Goal: Task Accomplishment & Management: Manage account settings

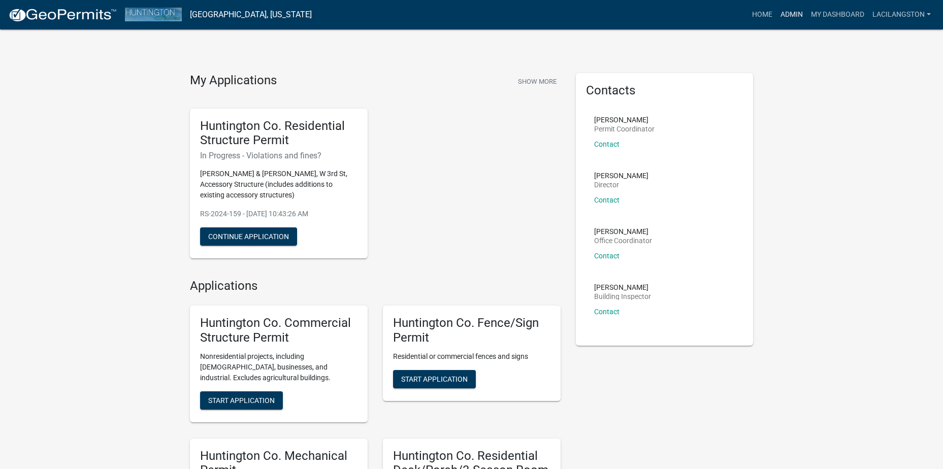
click at [791, 12] on link "Admin" at bounding box center [792, 14] width 30 height 19
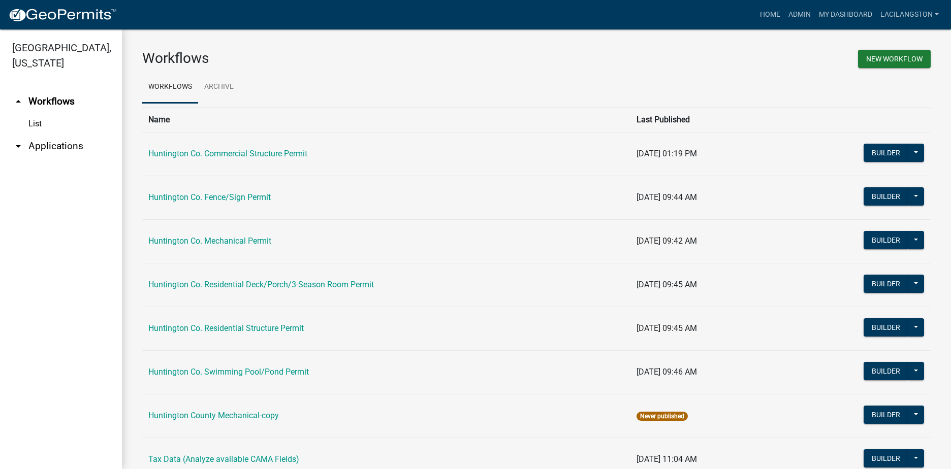
click at [43, 149] on link "arrow_drop_down Applications" at bounding box center [61, 146] width 122 height 24
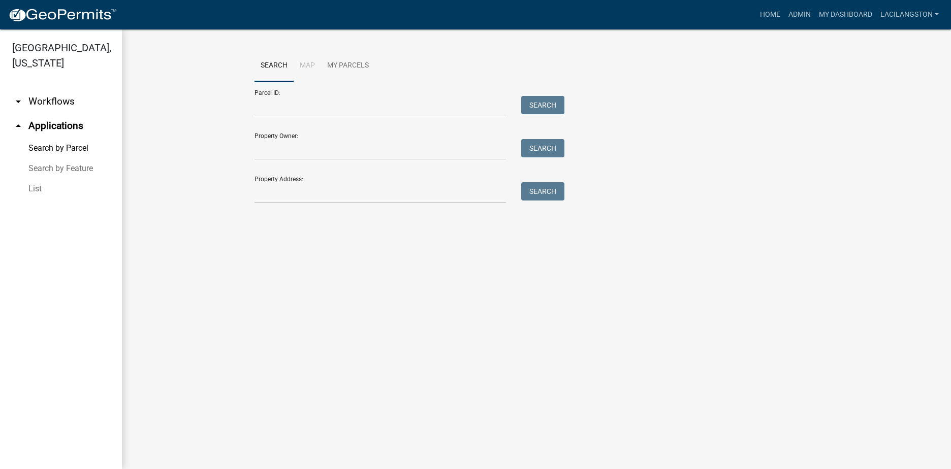
click at [34, 187] on link "List" at bounding box center [61, 189] width 122 height 20
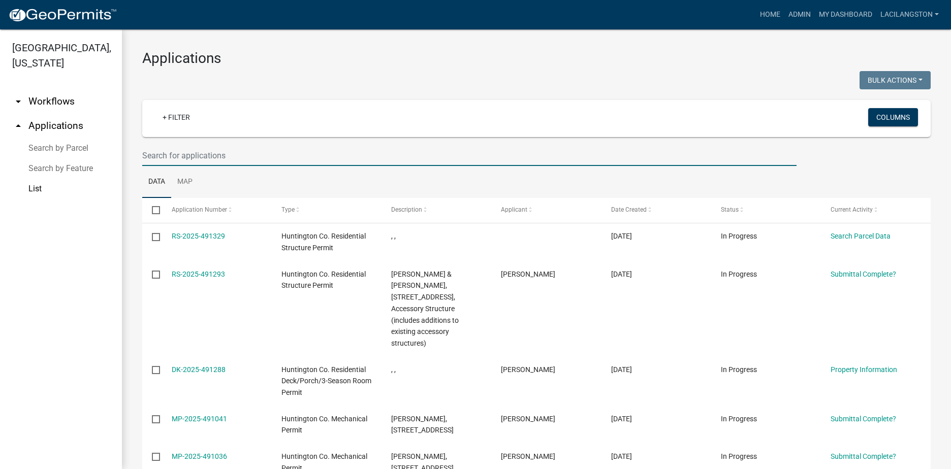
click at [192, 153] on input "text" at bounding box center [469, 155] width 654 height 21
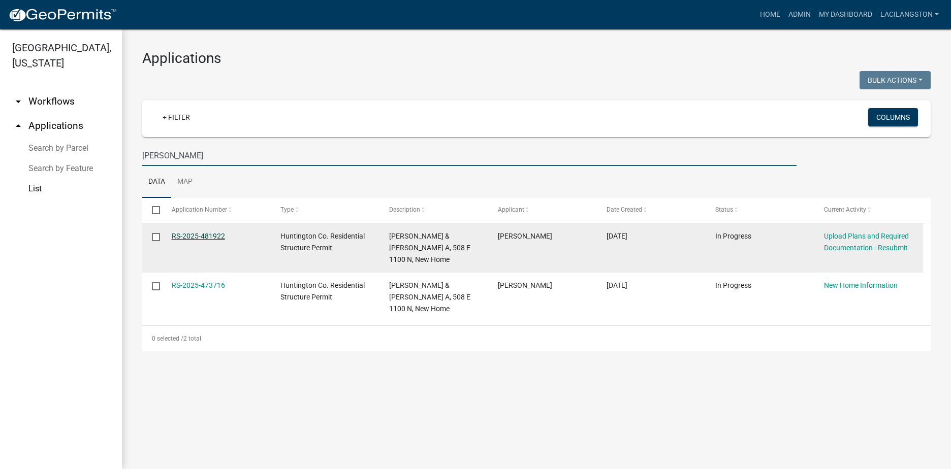
type input "[PERSON_NAME]"
click at [220, 236] on link "RS-2025-481922" at bounding box center [198, 236] width 53 height 8
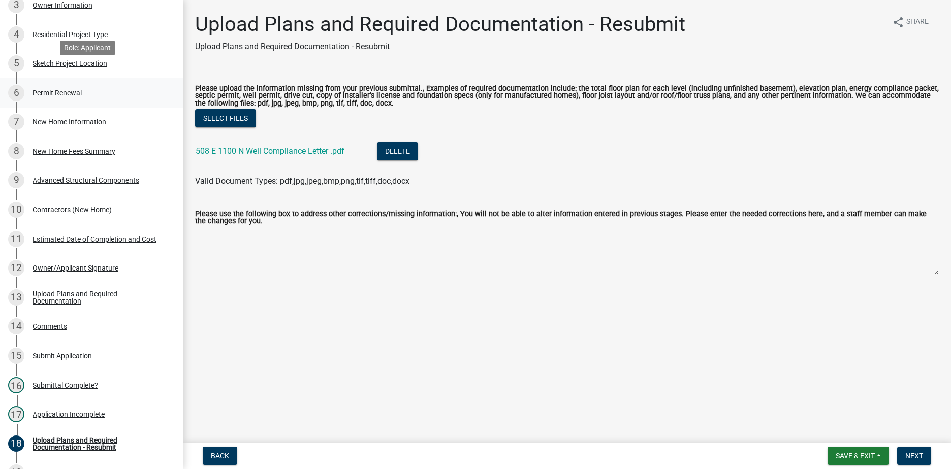
scroll to position [305, 0]
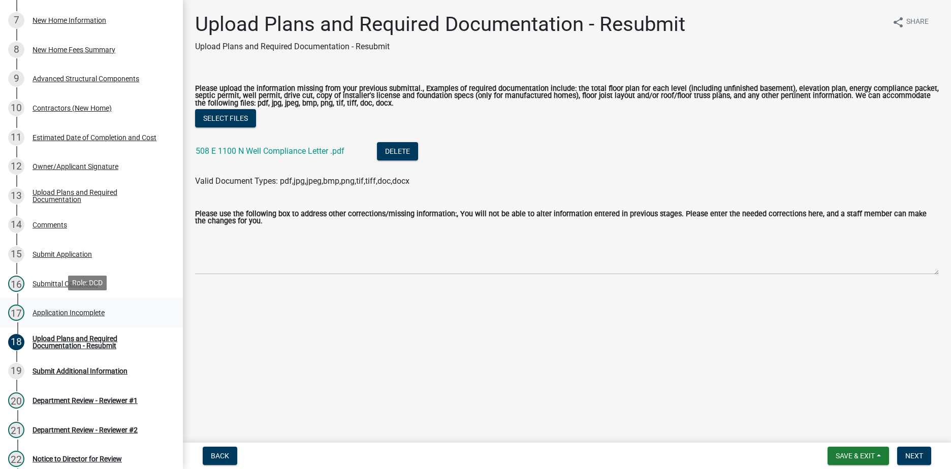
click at [101, 309] on div "Application Incomplete" at bounding box center [69, 312] width 72 height 7
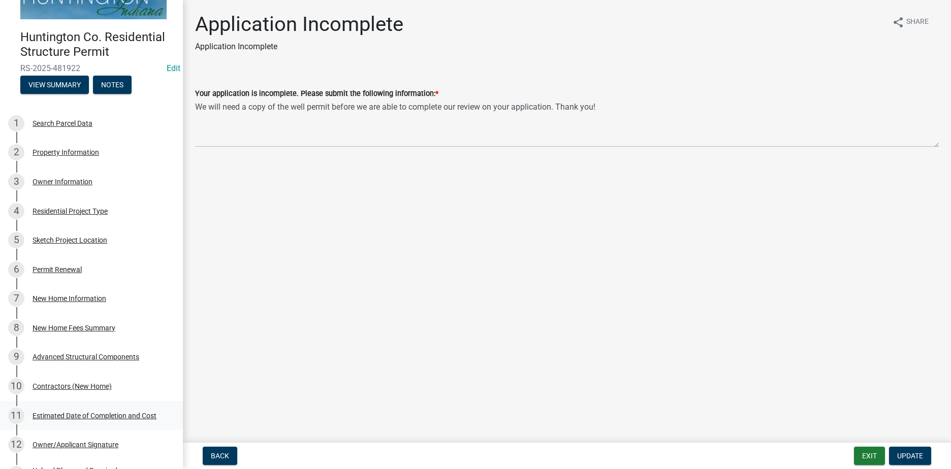
scroll to position [0, 0]
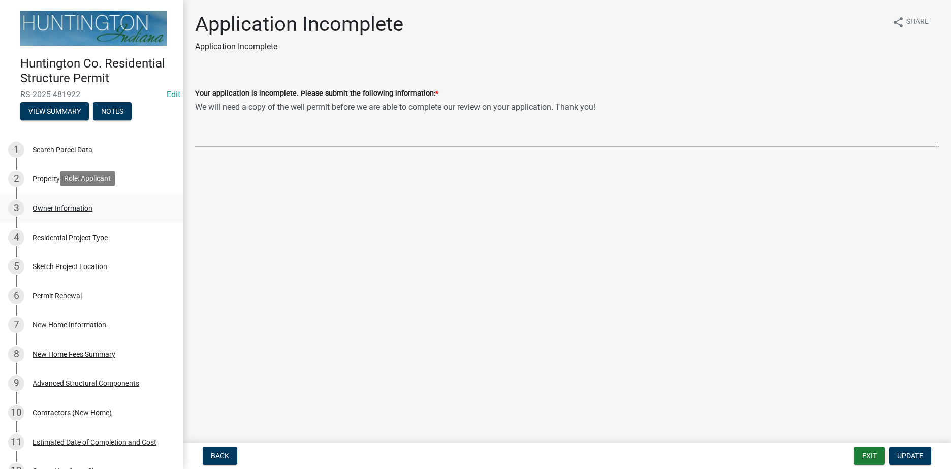
click at [71, 208] on div "Owner Information" at bounding box center [63, 208] width 60 height 7
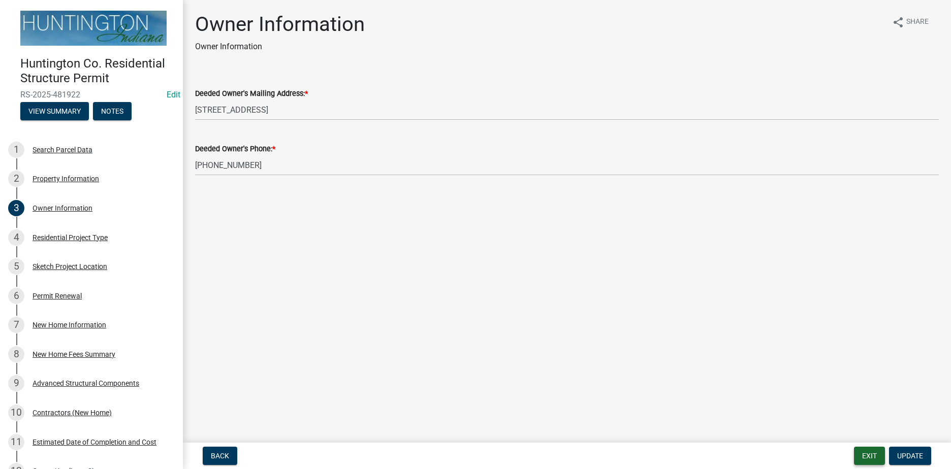
click at [864, 456] on button "Exit" at bounding box center [869, 456] width 31 height 18
